Goal: Task Accomplishment & Management: Manage account settings

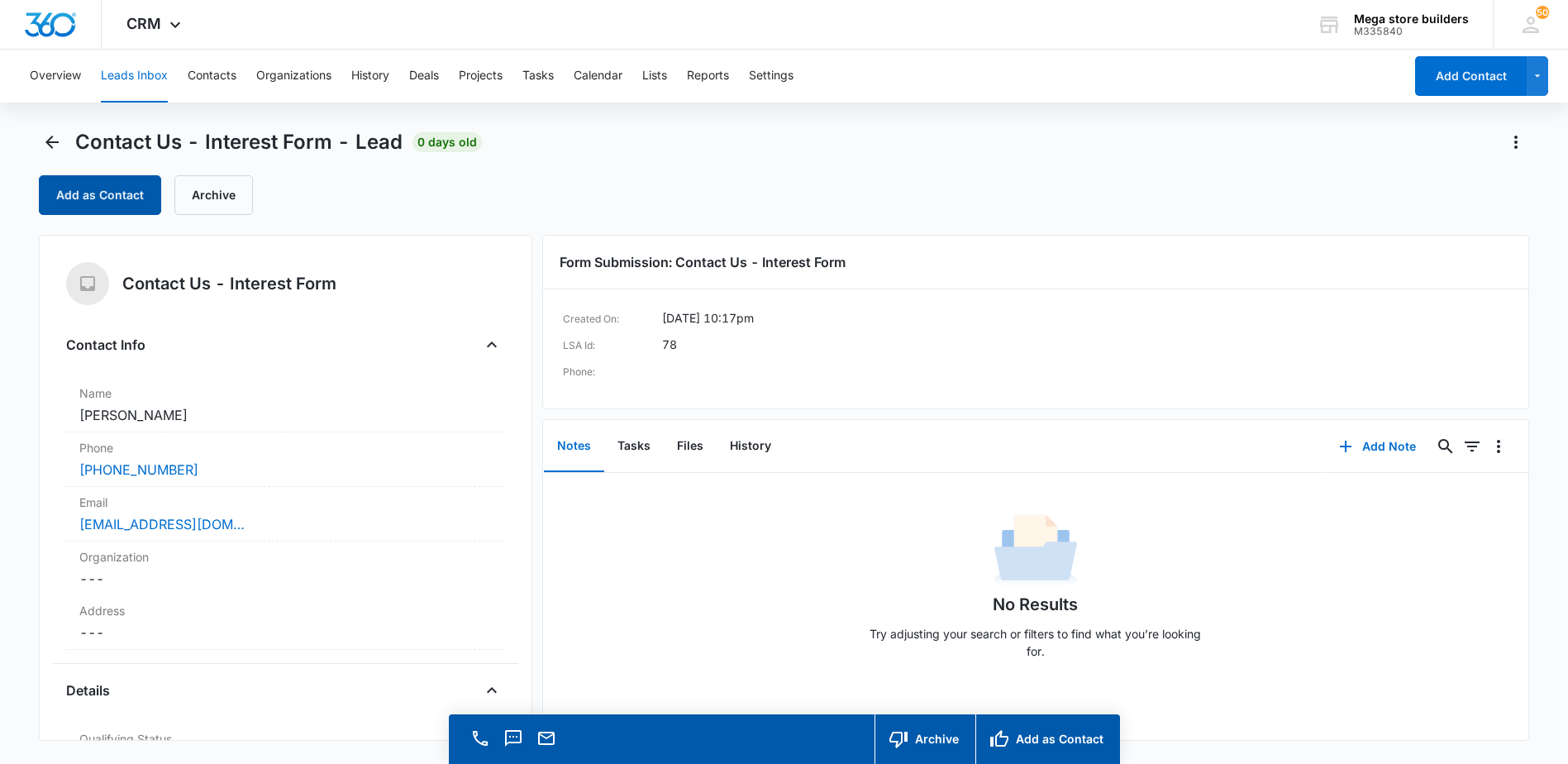
click at [120, 198] on button "Add as Contact" at bounding box center [100, 195] width 123 height 40
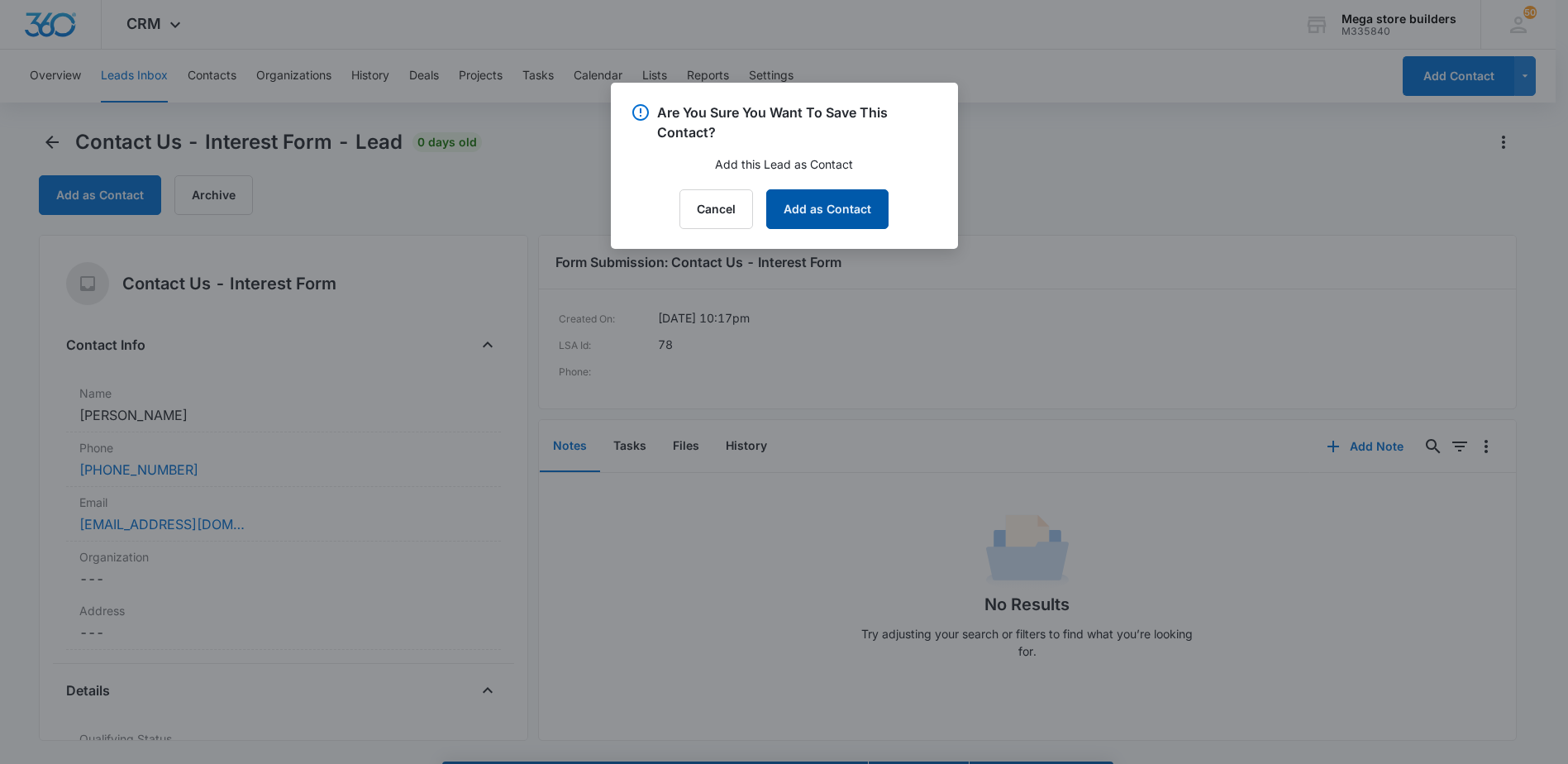
click at [843, 208] on button "Add as Contact" at bounding box center [828, 209] width 123 height 40
